Goal: Task Accomplishment & Management: Use online tool/utility

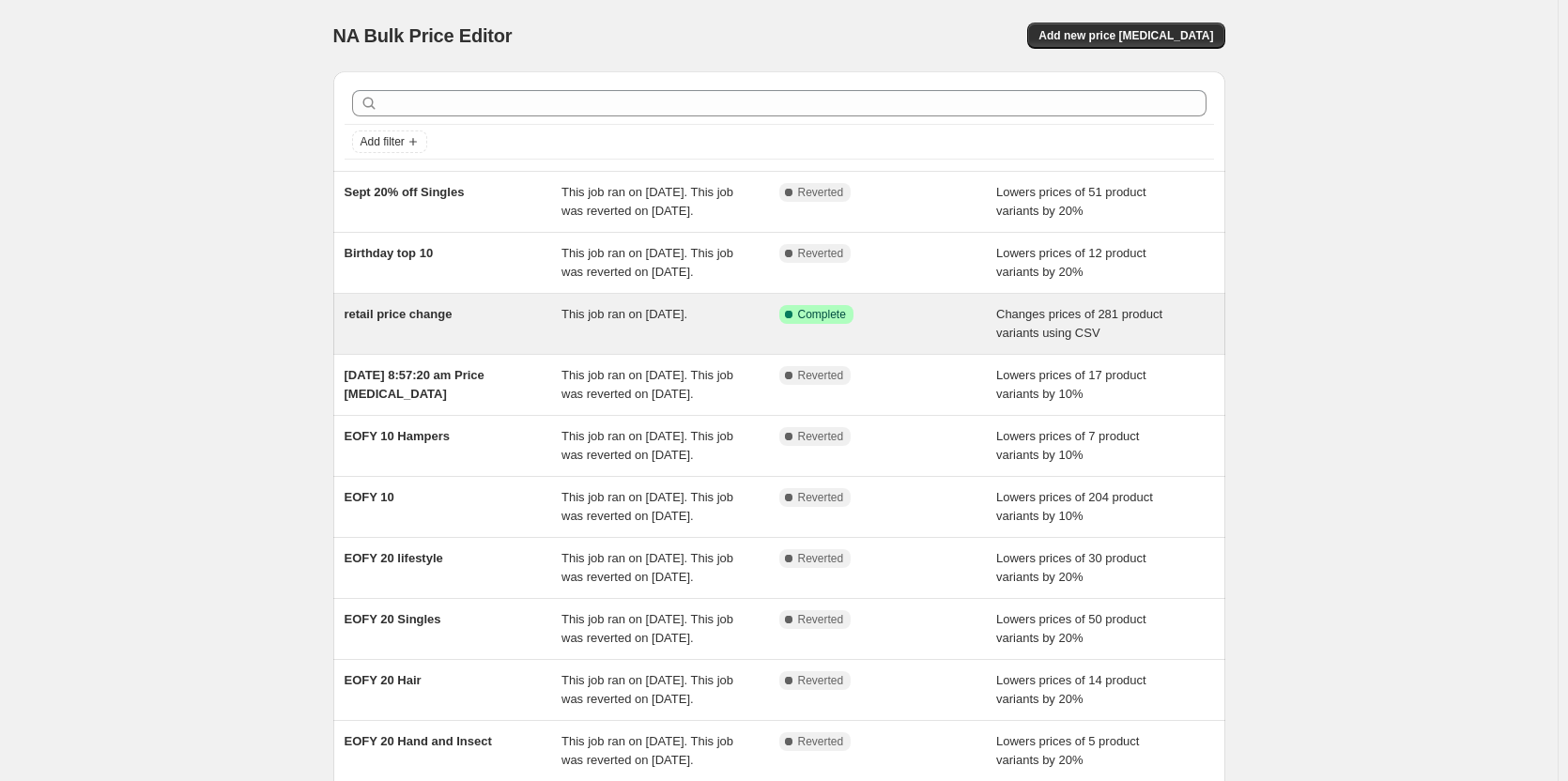
click at [407, 321] on span "retail price change" at bounding box center [399, 314] width 108 height 14
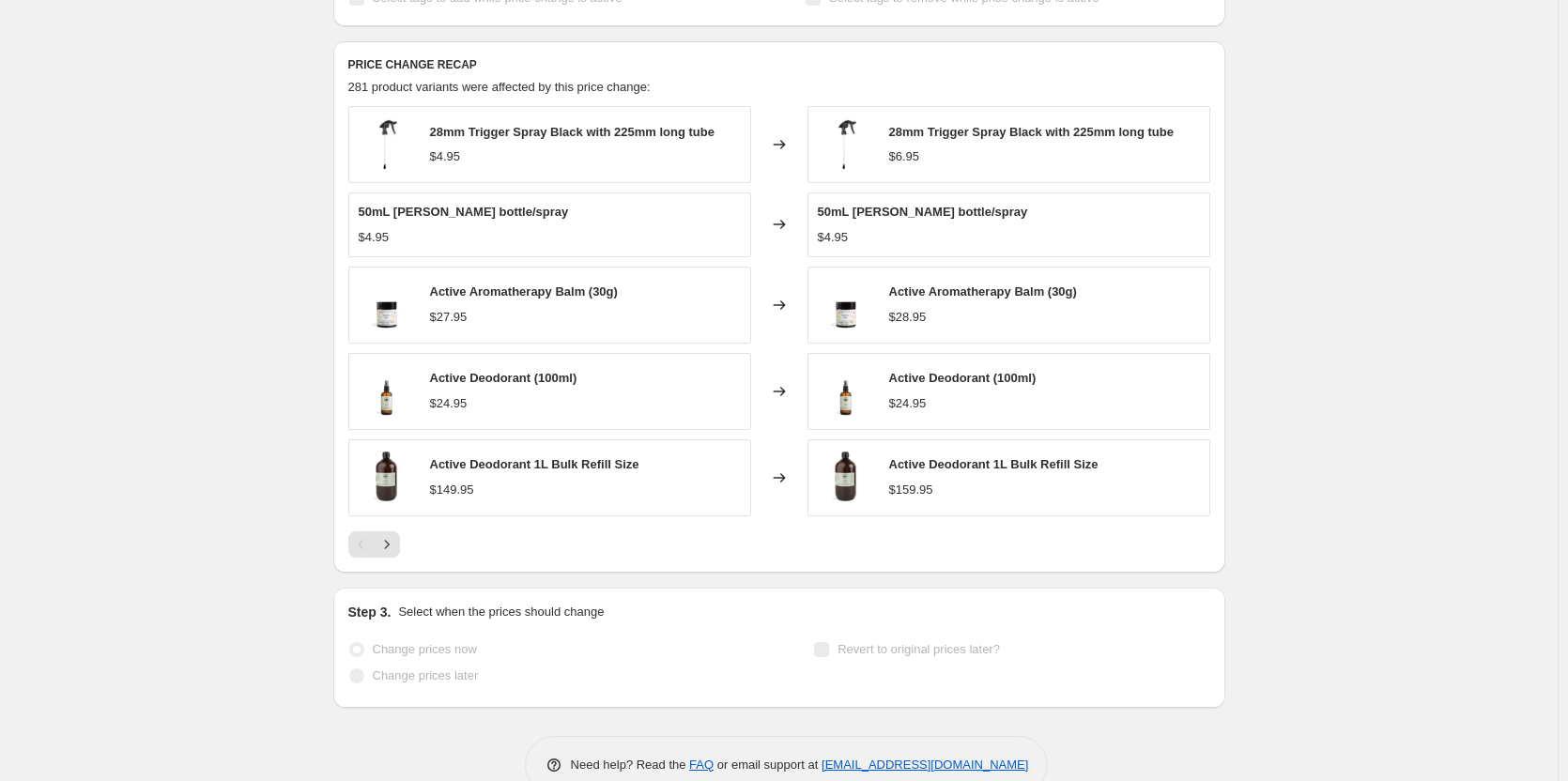
scroll to position [773, 0]
